Goal: Answer question/provide support: Share knowledge or assist other users

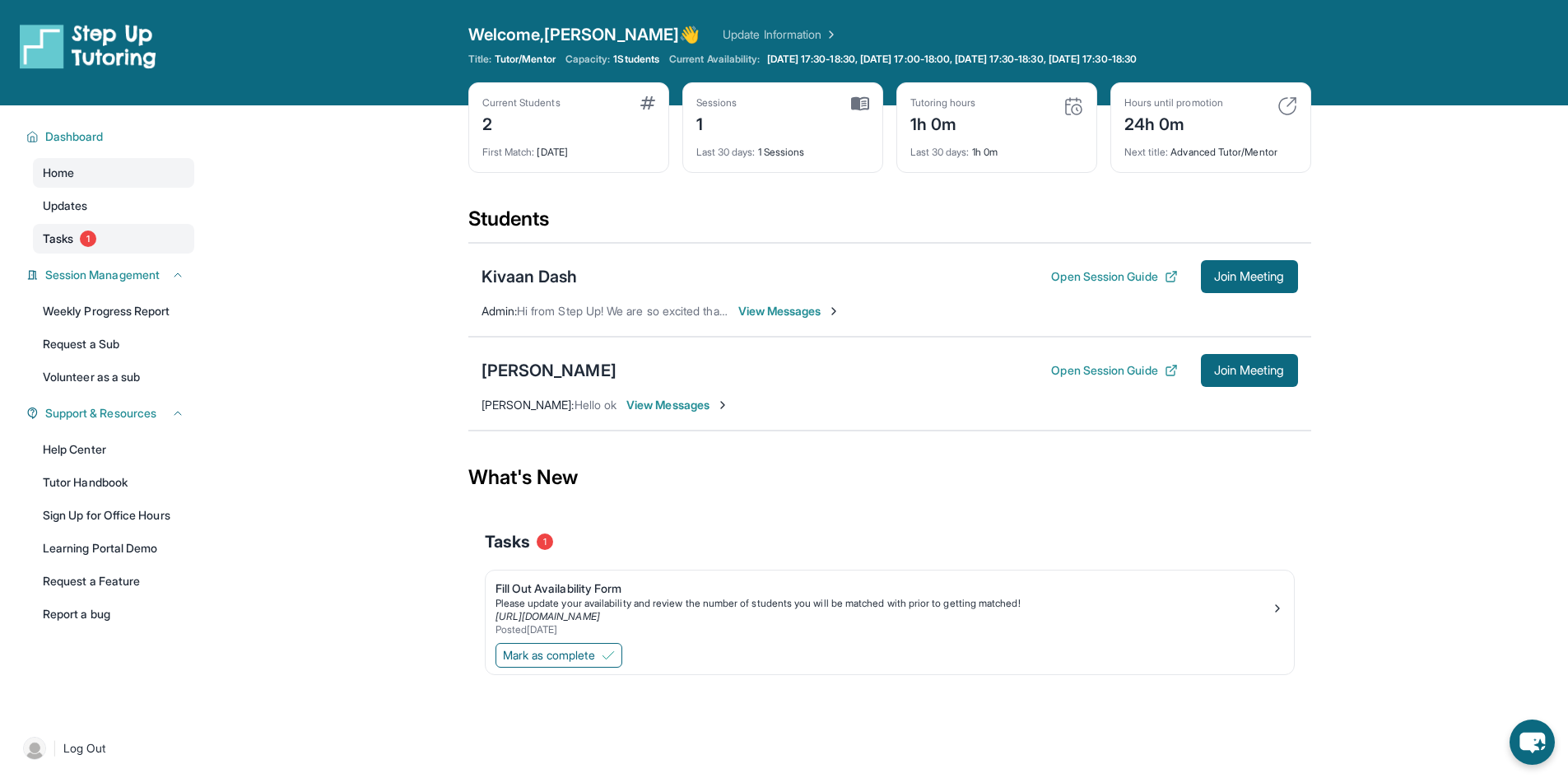
click at [132, 241] on link "Tasks 1" at bounding box center [113, 238] width 161 height 30
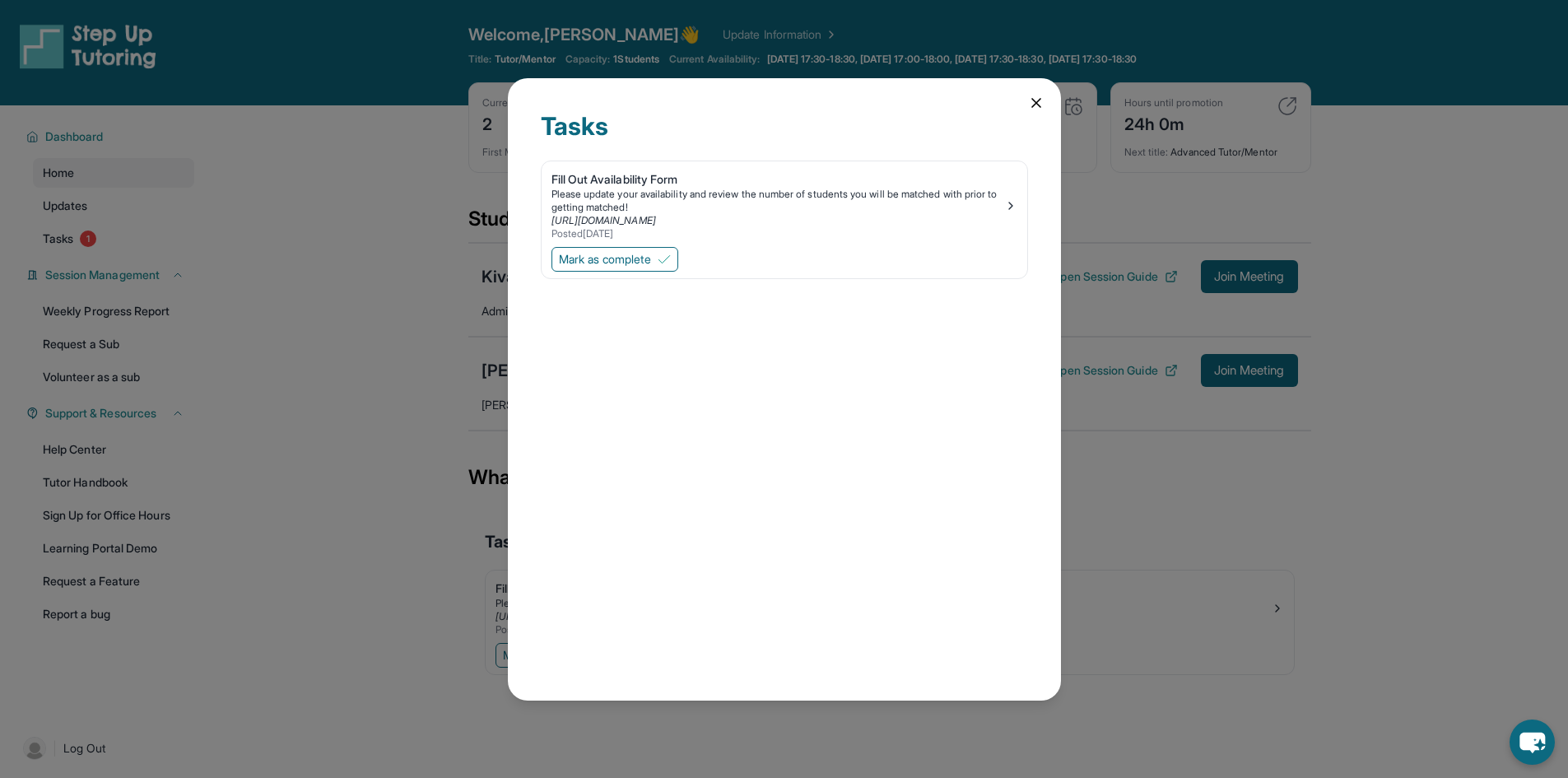
click at [1038, 101] on icon at bounding box center [1036, 102] width 16 height 16
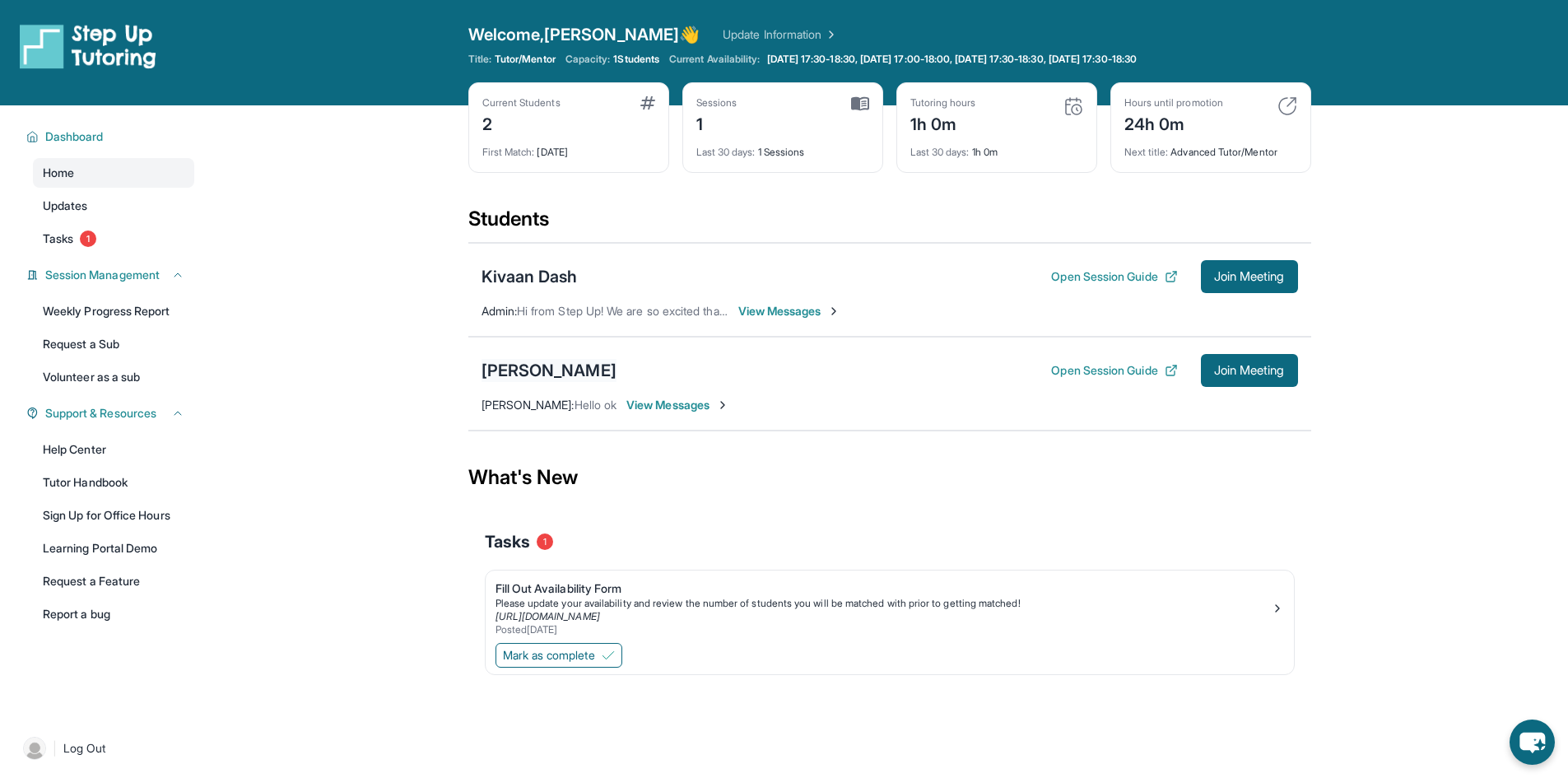
click at [538, 371] on div "[PERSON_NAME]" at bounding box center [549, 371] width 135 height 23
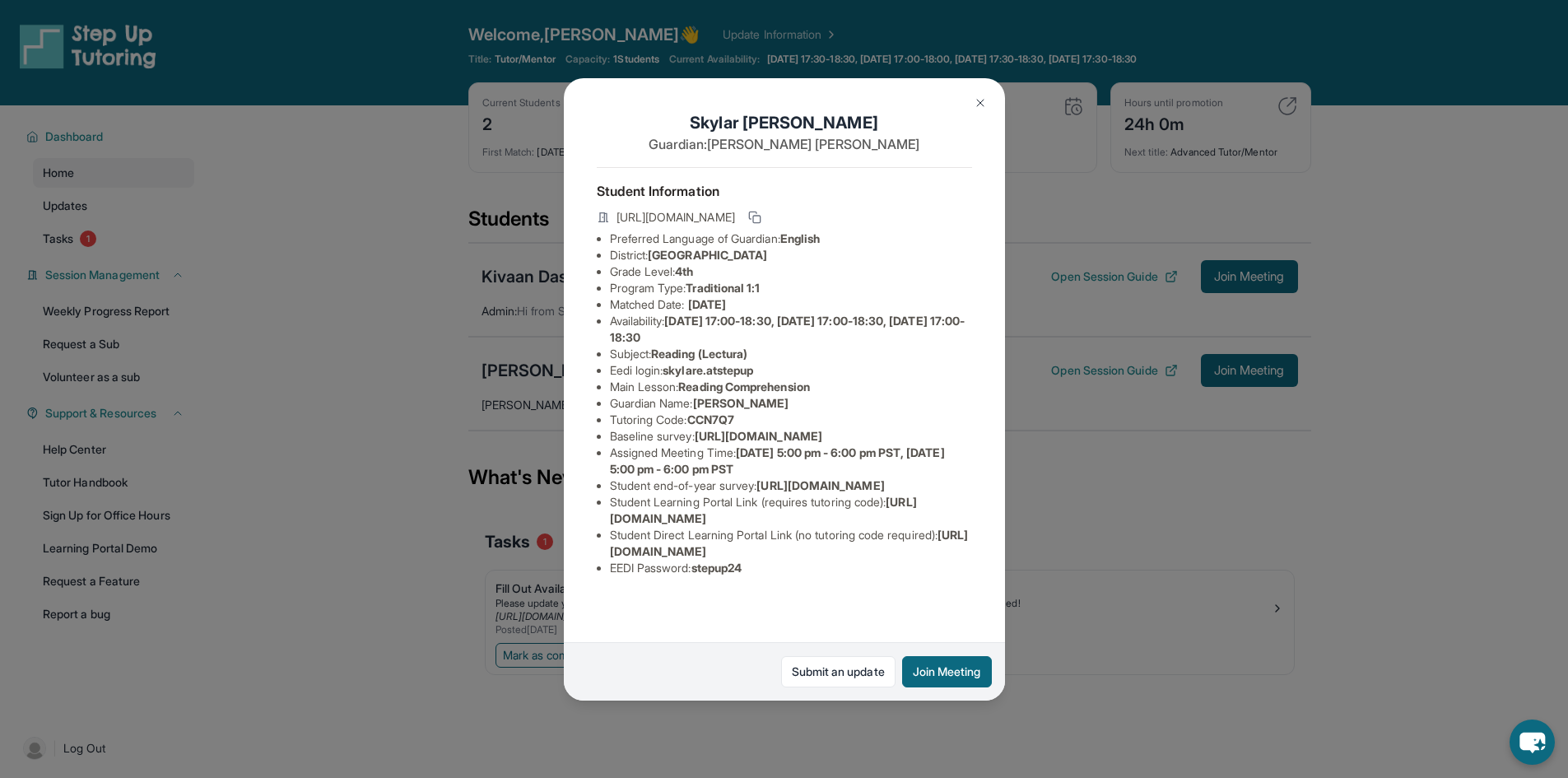
scroll to position [95, 0]
click at [816, 525] on span "[URL][DOMAIN_NAME]" at bounding box center [763, 510] width 307 height 31
click at [817, 558] on span "[URL][DOMAIN_NAME]" at bounding box center [789, 543] width 359 height 31
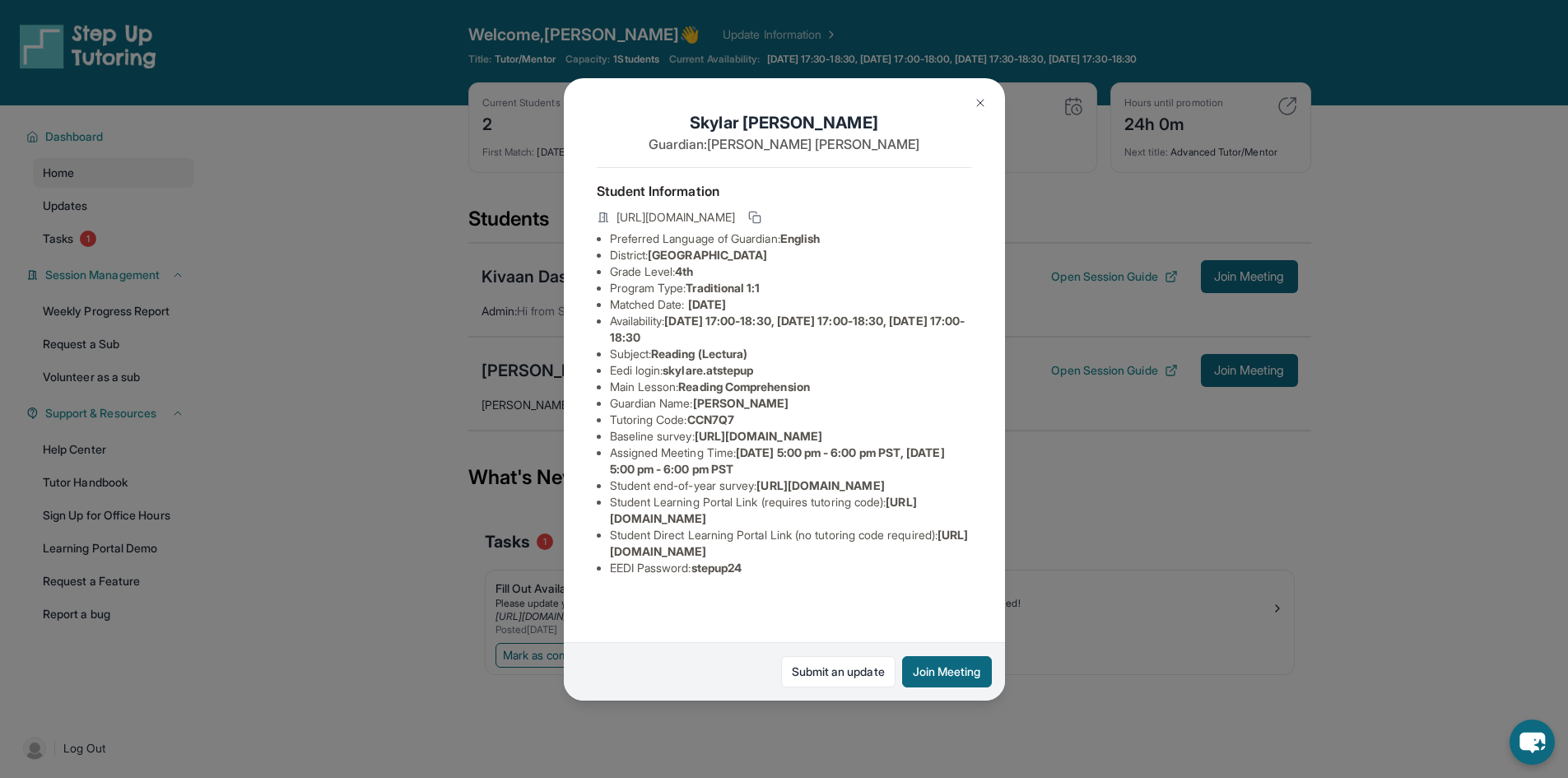
click at [817, 558] on span "[URL][DOMAIN_NAME]" at bounding box center [789, 543] width 359 height 31
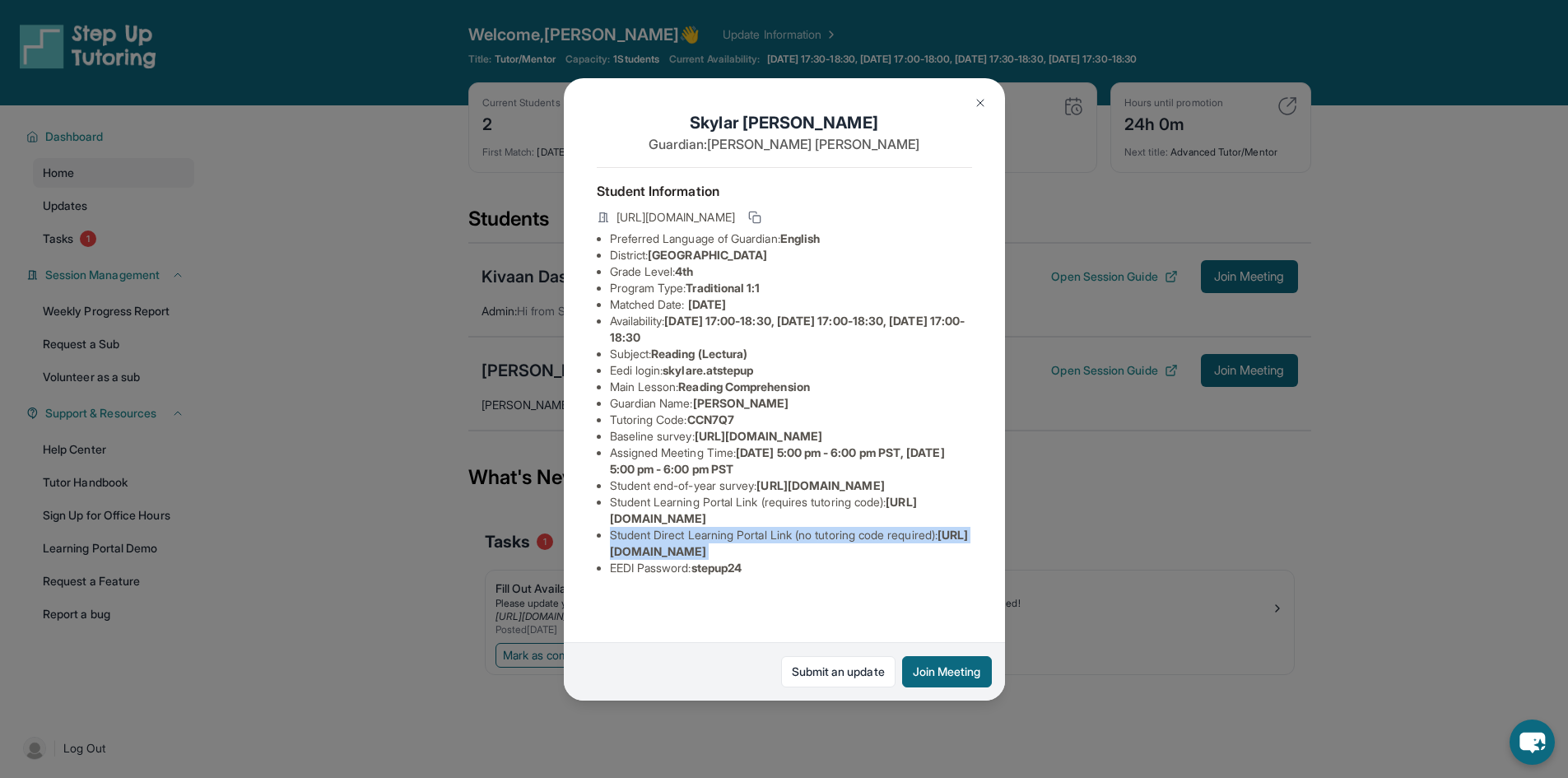
click at [817, 558] on span "[URL][DOMAIN_NAME]" at bounding box center [789, 543] width 359 height 31
click at [788, 558] on span "[URL][DOMAIN_NAME]" at bounding box center [789, 543] width 359 height 31
drag, startPoint x: 616, startPoint y: 585, endPoint x: 938, endPoint y: 580, distance: 322.0
click at [938, 558] on span "[URL][DOMAIN_NAME]" at bounding box center [789, 543] width 359 height 31
drag, startPoint x: 950, startPoint y: 583, endPoint x: 605, endPoint y: 583, distance: 345.0
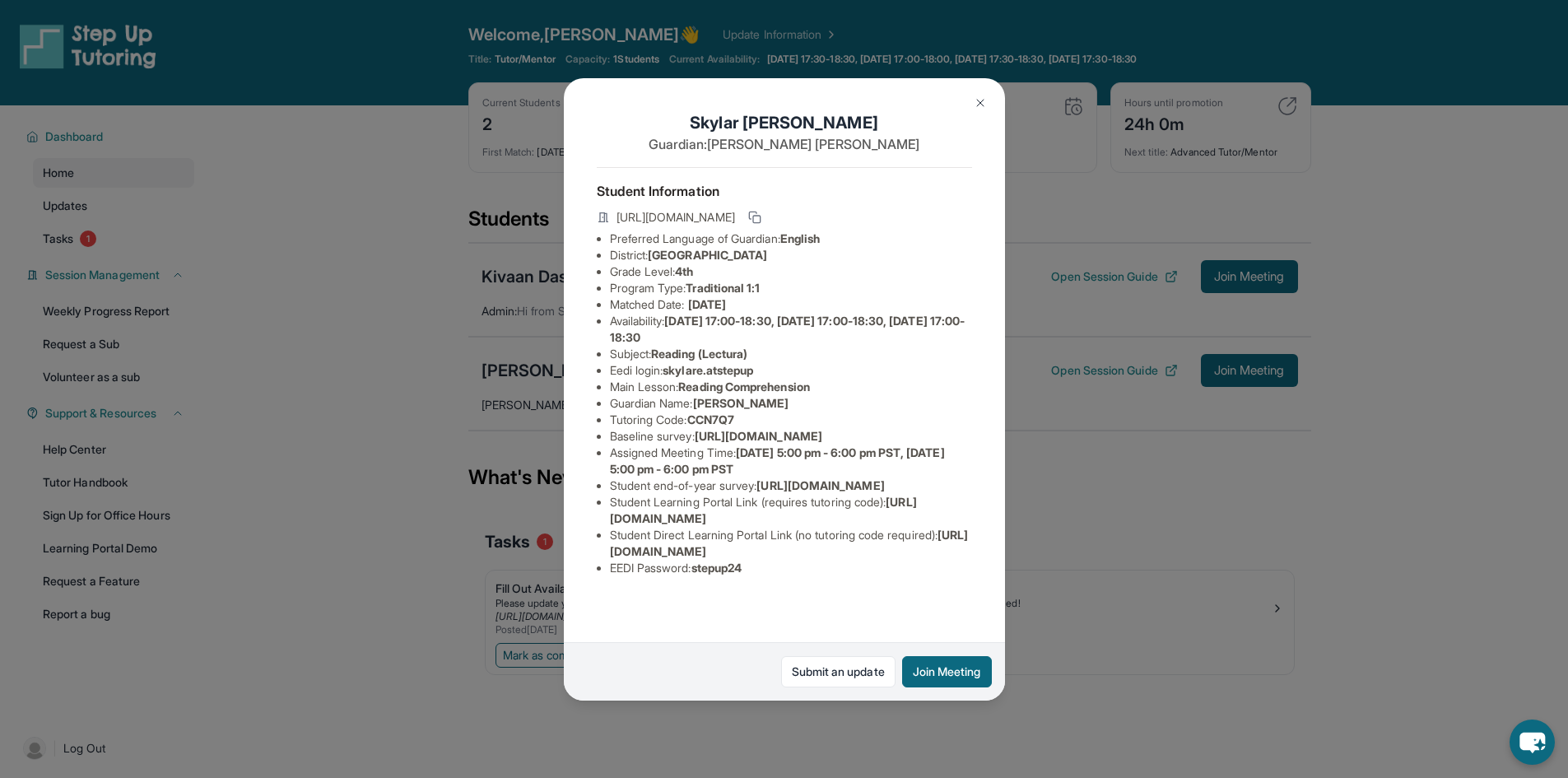
click at [605, 576] on ul "Preferred Language of Guardian: English District: Berryessa Union School Distri…" at bounding box center [784, 403] width 375 height 346
copy span "[URL][DOMAIN_NAME]"
click at [979, 104] on img at bounding box center [980, 102] width 13 height 13
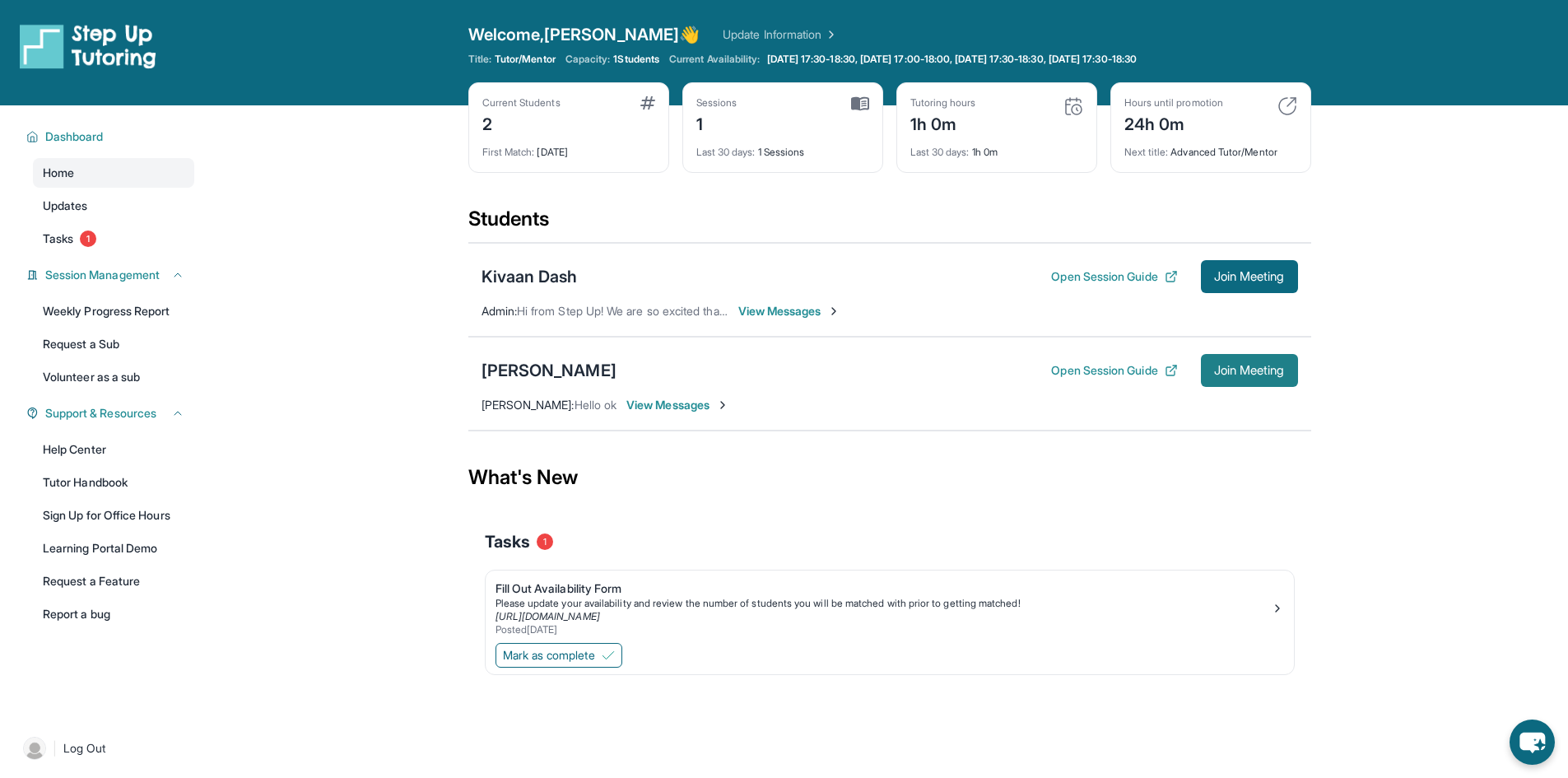
click at [1270, 371] on span "Join Meeting" at bounding box center [1249, 371] width 71 height 10
click at [93, 242] on span "1" at bounding box center [87, 238] width 16 height 16
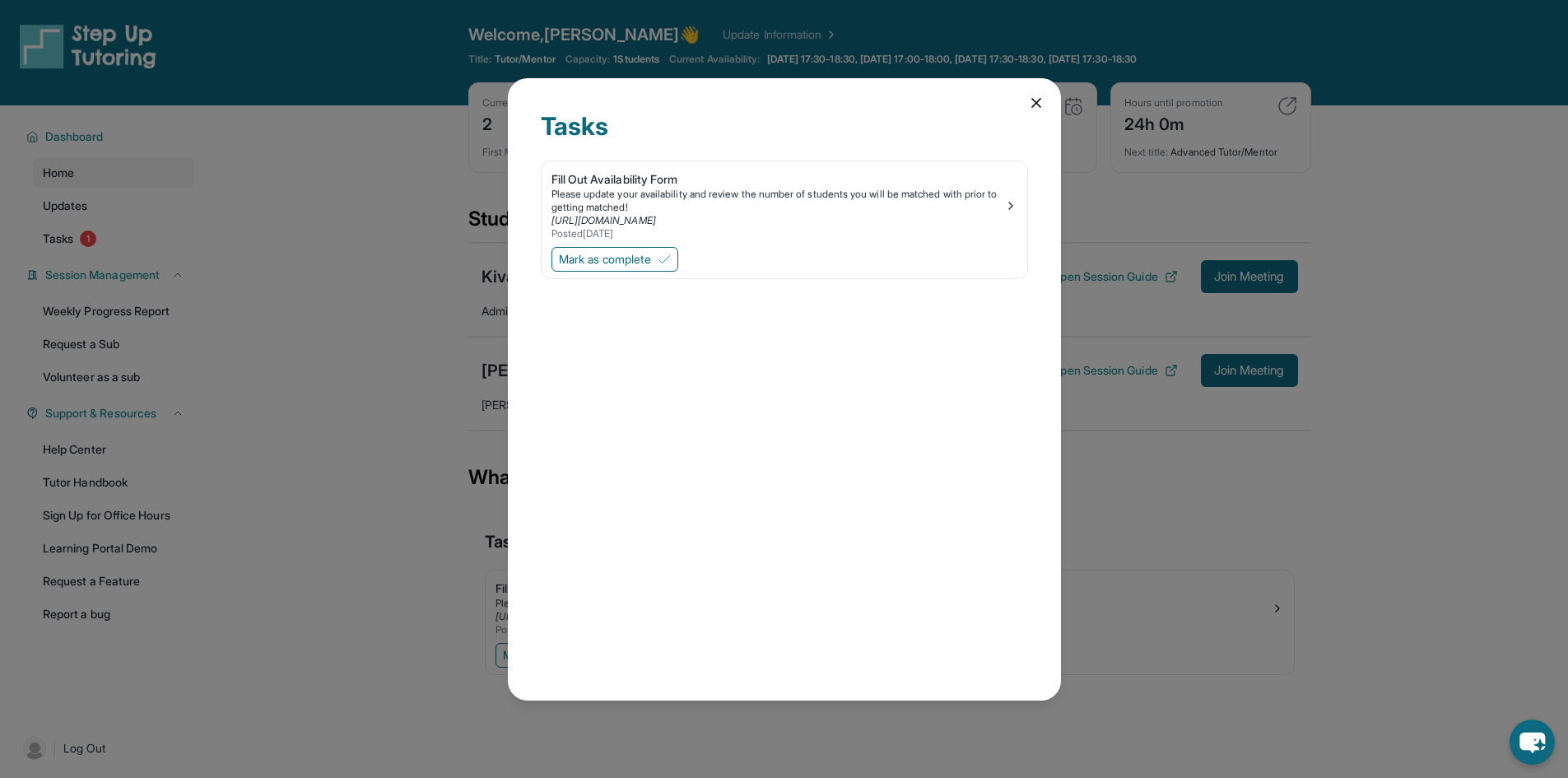
click at [1030, 105] on icon at bounding box center [1036, 102] width 16 height 16
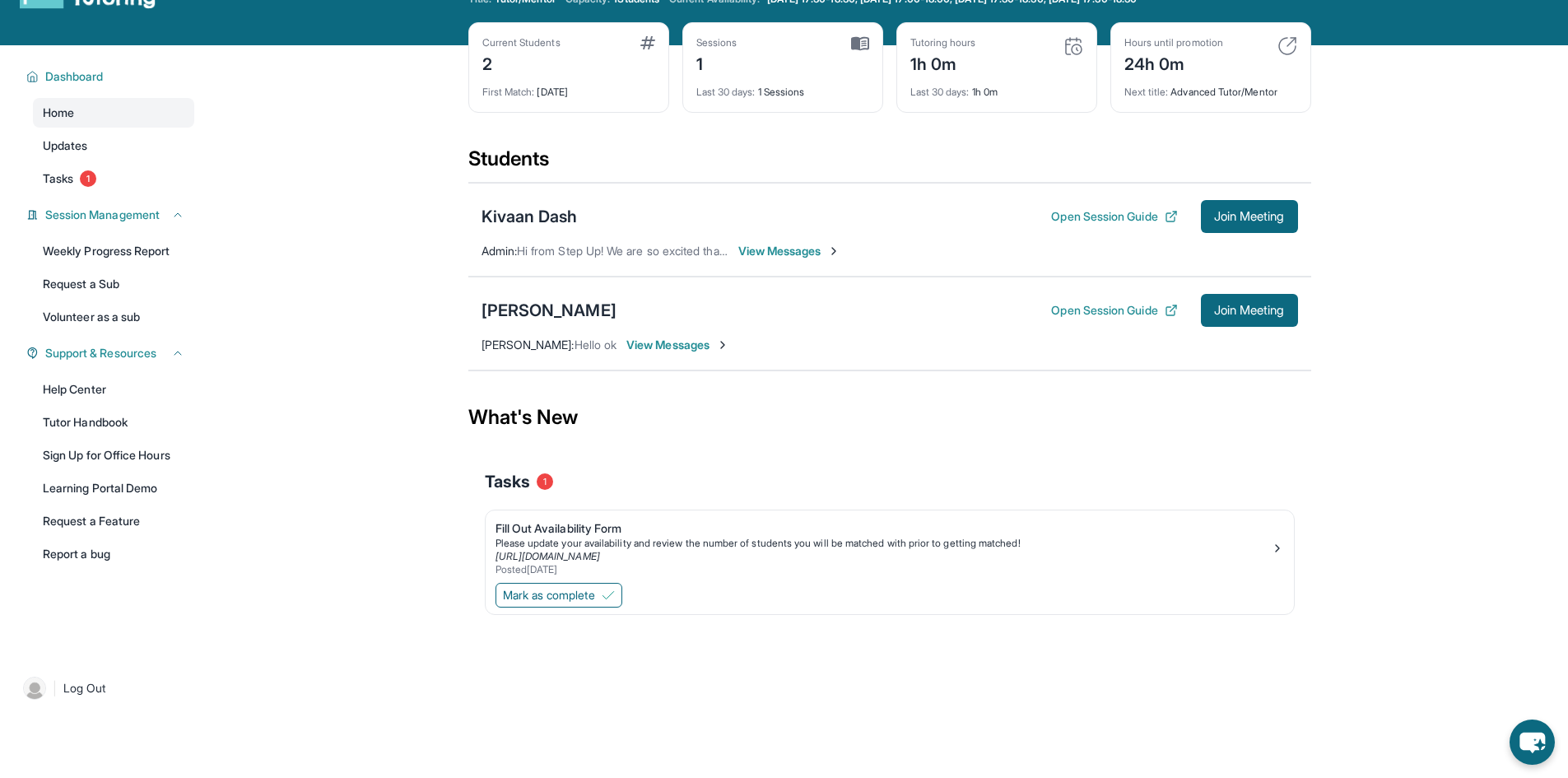
scroll to position [0, 0]
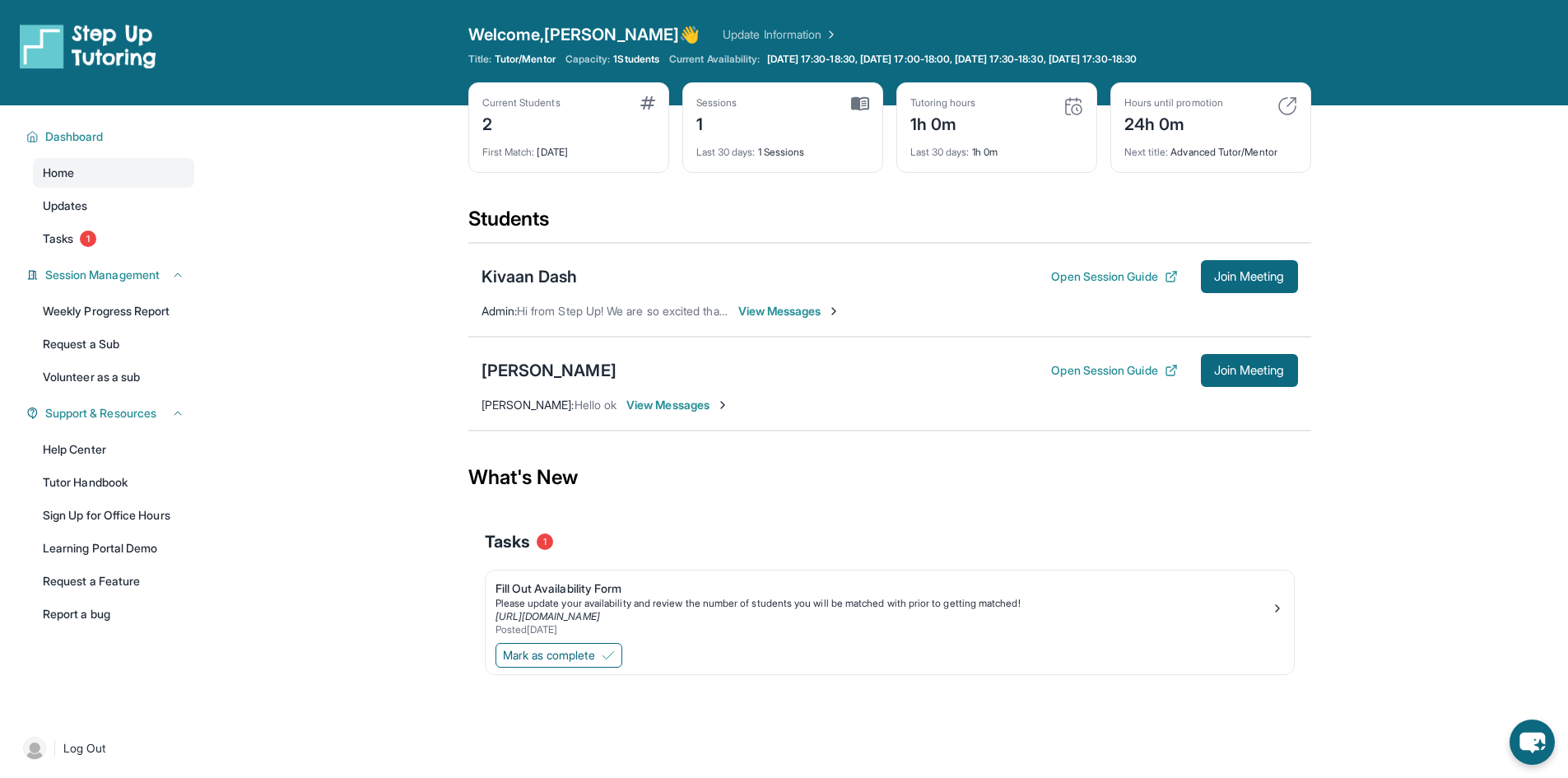
click at [976, 122] on div "1h 0m" at bounding box center [943, 123] width 66 height 27
click at [580, 377] on div "[PERSON_NAME]" at bounding box center [549, 371] width 135 height 23
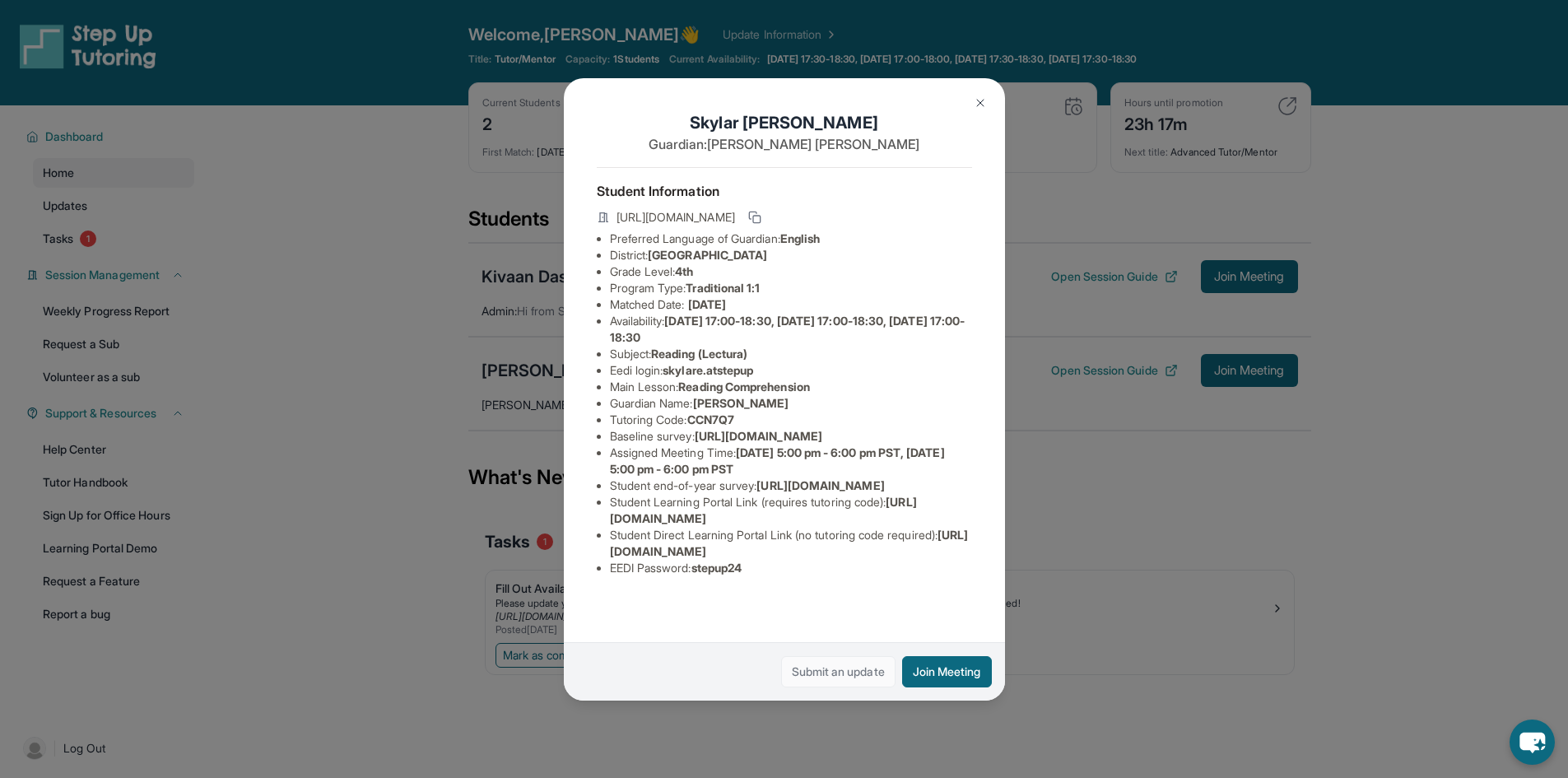
click at [842, 676] on link "Submit an update" at bounding box center [838, 672] width 114 height 31
click at [985, 106] on img at bounding box center [980, 102] width 13 height 13
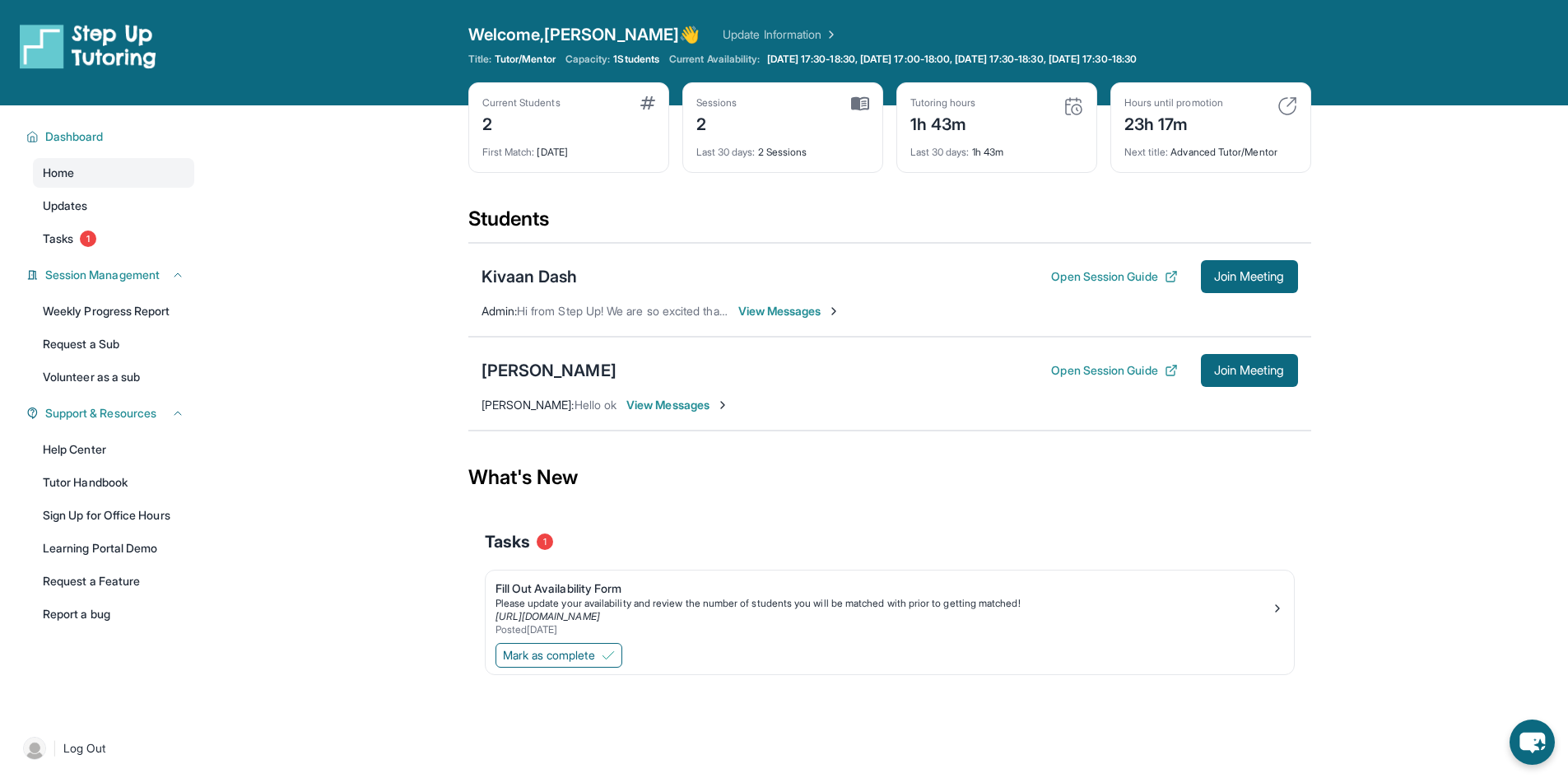
click at [1100, 361] on div "Open Session Guide Join Meeting" at bounding box center [1174, 371] width 246 height 33
click at [1100, 368] on button "Open Session Guide" at bounding box center [1114, 370] width 126 height 16
